Goal: Find specific page/section: Find specific page/section

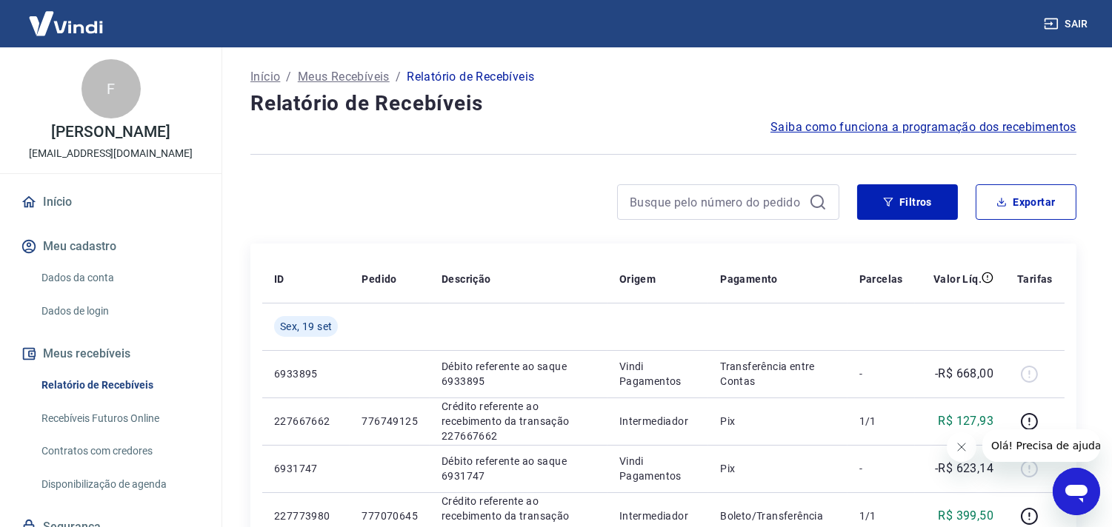
click at [74, 206] on link "Início" at bounding box center [111, 202] width 186 height 33
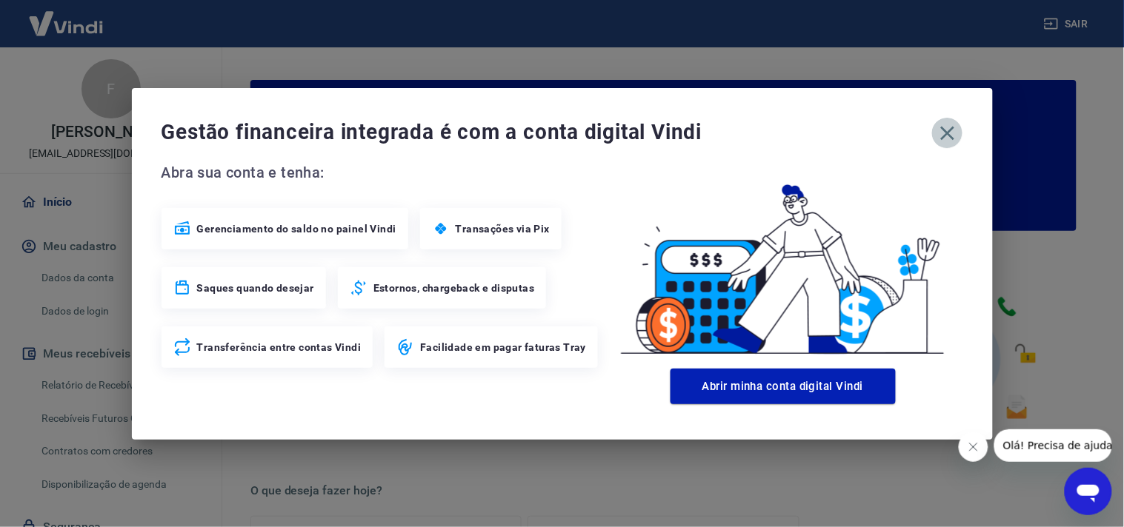
click at [961, 135] on button "button" at bounding box center [947, 133] width 31 height 31
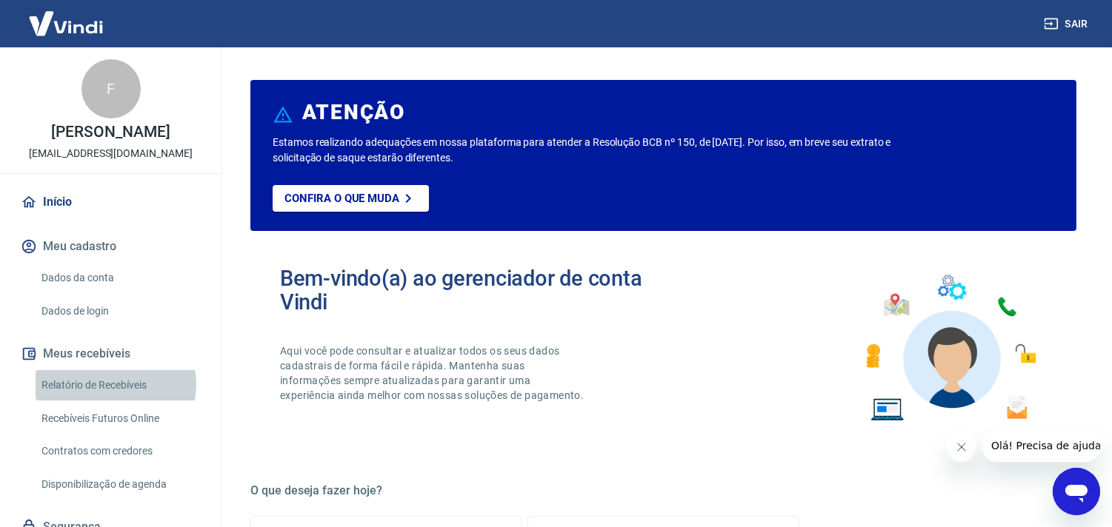
click at [115, 400] on link "Relatório de Recebíveis" at bounding box center [120, 385] width 168 height 30
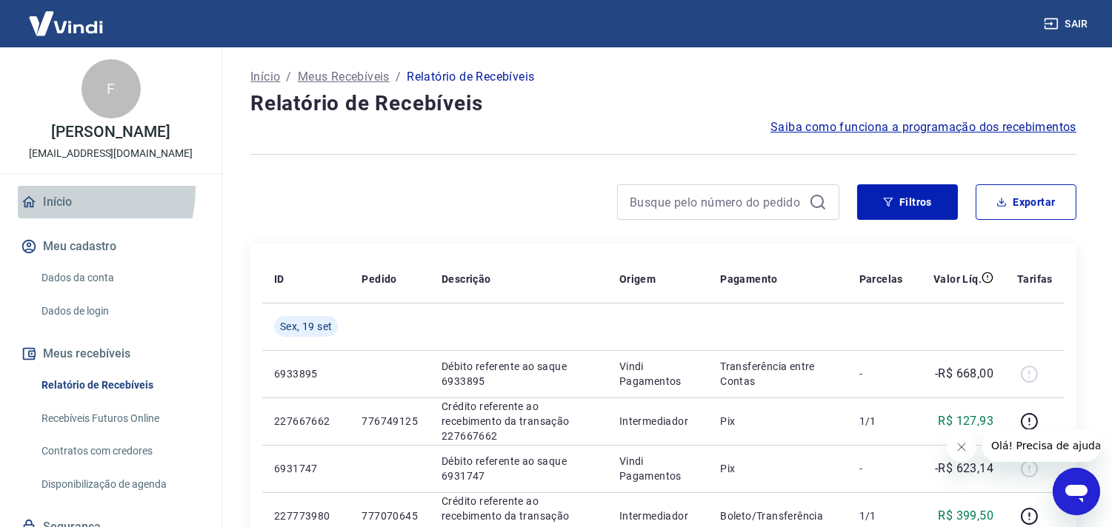
click at [61, 204] on link "Início" at bounding box center [111, 202] width 186 height 33
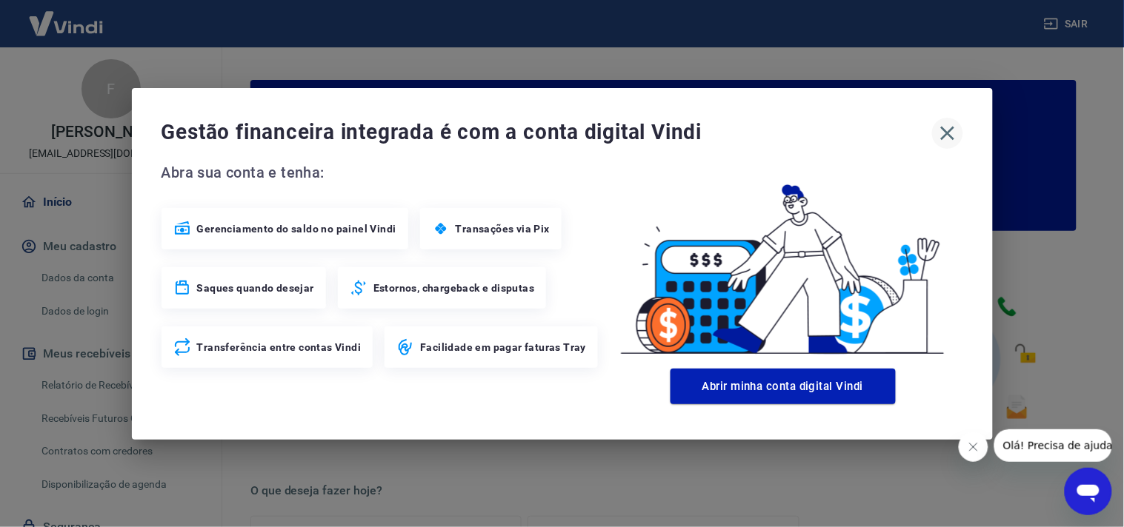
click at [951, 131] on icon "button" at bounding box center [948, 133] width 24 height 24
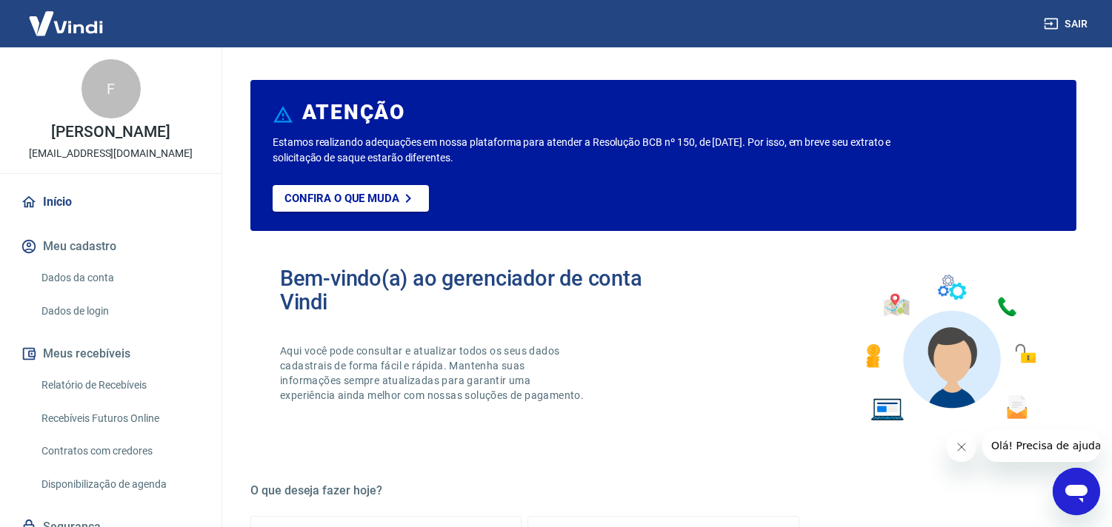
click at [80, 401] on link "Relatório de Recebíveis" at bounding box center [120, 385] width 168 height 30
